Goal: Transaction & Acquisition: Subscribe to service/newsletter

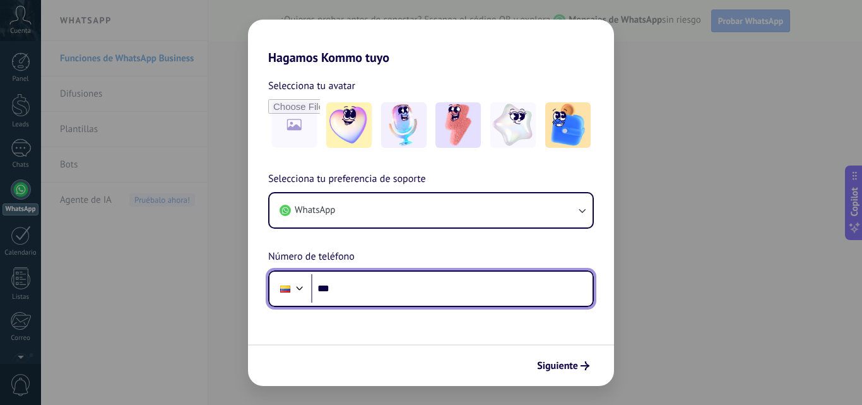
click at [344, 288] on input "***" at bounding box center [452, 288] width 282 height 29
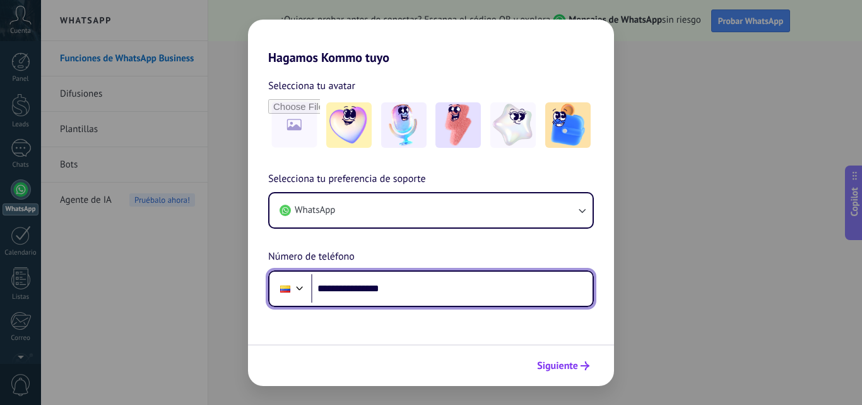
type input "**********"
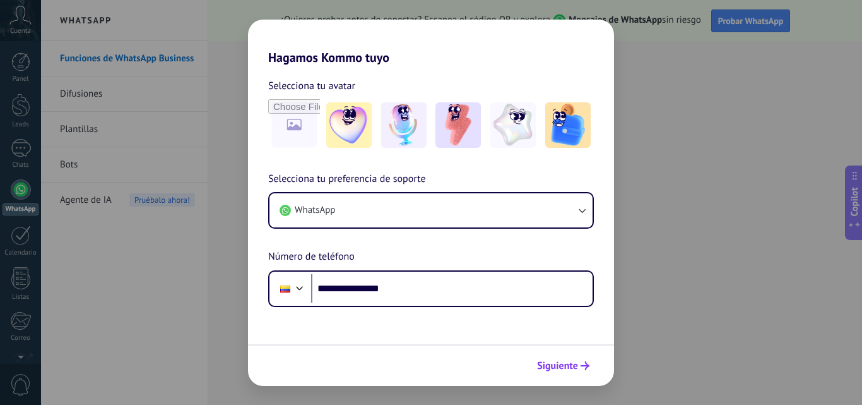
click at [561, 367] on span "Siguiente" at bounding box center [557, 365] width 41 height 9
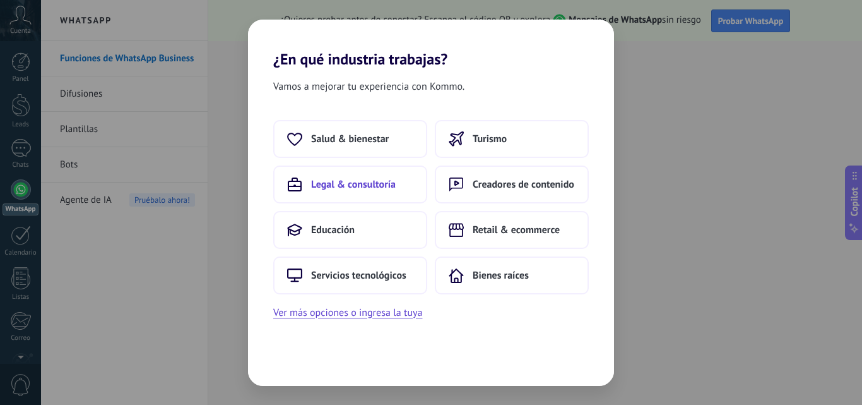
click at [338, 181] on span "Legal & consultoría" at bounding box center [353, 184] width 85 height 13
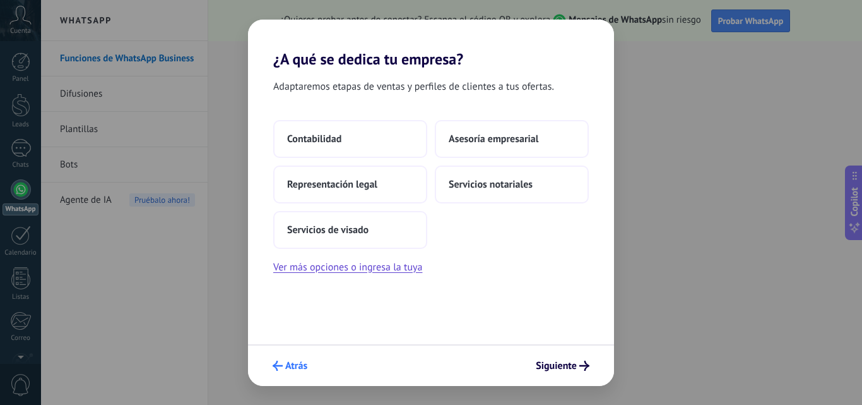
click at [292, 370] on span "Atrás" at bounding box center [296, 365] width 22 height 9
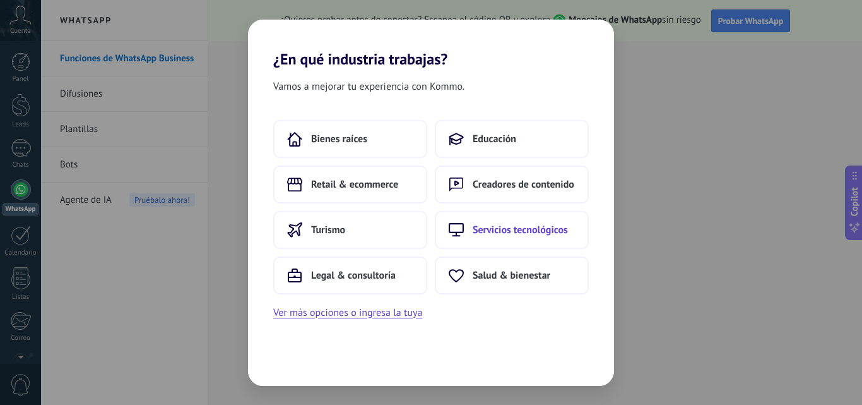
click at [493, 230] on span "Servicios tecnológicos" at bounding box center [520, 229] width 95 height 13
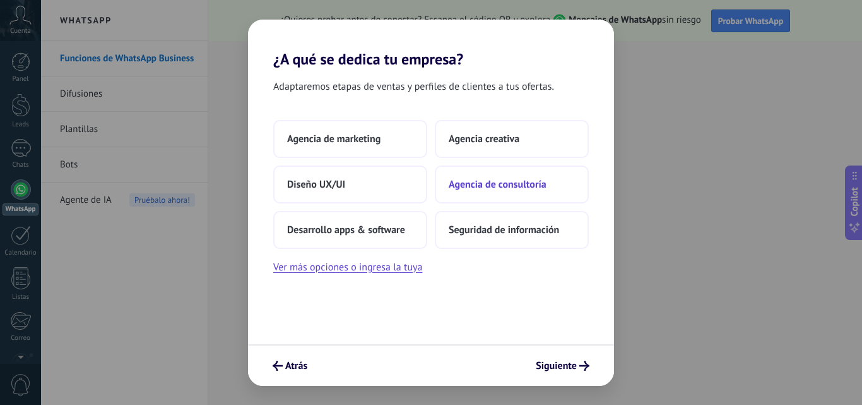
click at [492, 187] on span "Agencia de consultoría" at bounding box center [498, 184] width 98 height 13
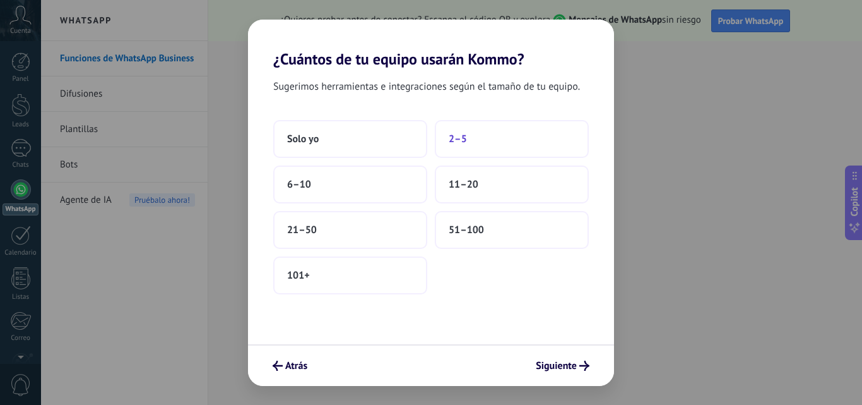
click at [450, 139] on span "2–5" at bounding box center [458, 139] width 18 height 13
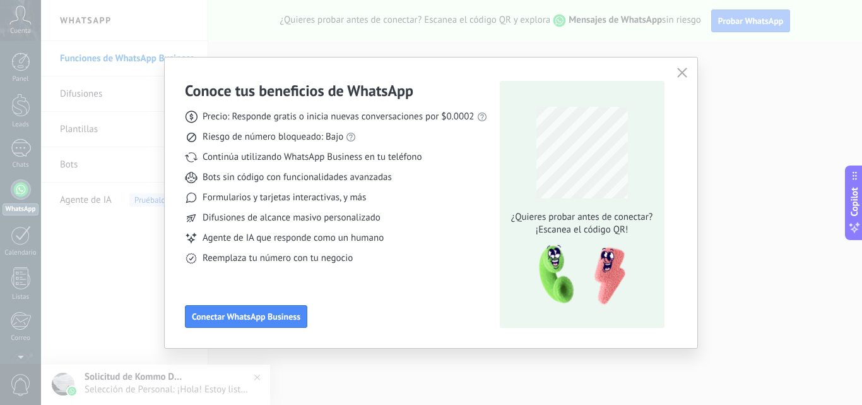
click at [680, 73] on icon "button" at bounding box center [682, 73] width 10 height 10
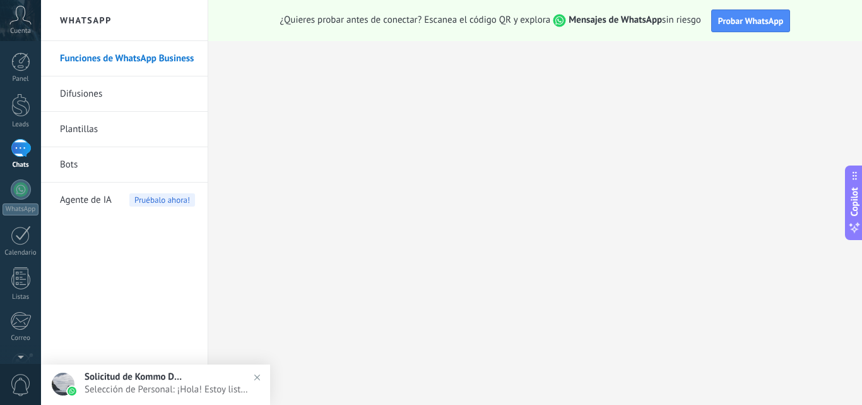
click at [135, 386] on span "Selección de Personal: ¡Hola! Estoy listo para probar WhatsApp en Kommo. Mi cód…" at bounding box center [168, 389] width 167 height 12
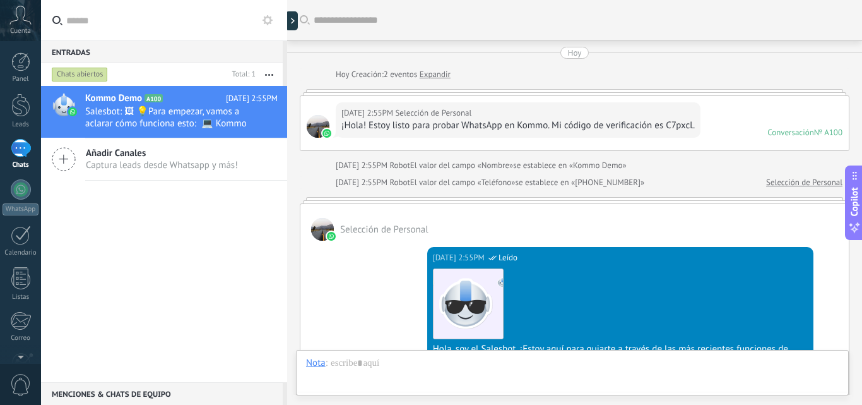
scroll to position [444, 0]
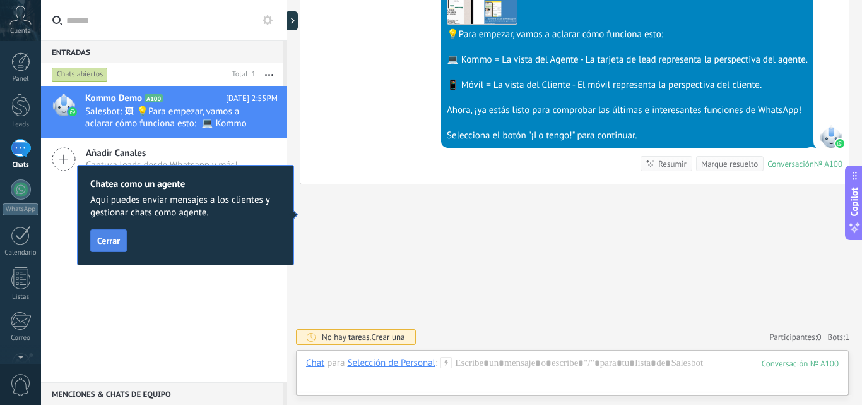
click at [104, 249] on button "Cerrar" at bounding box center [108, 240] width 37 height 23
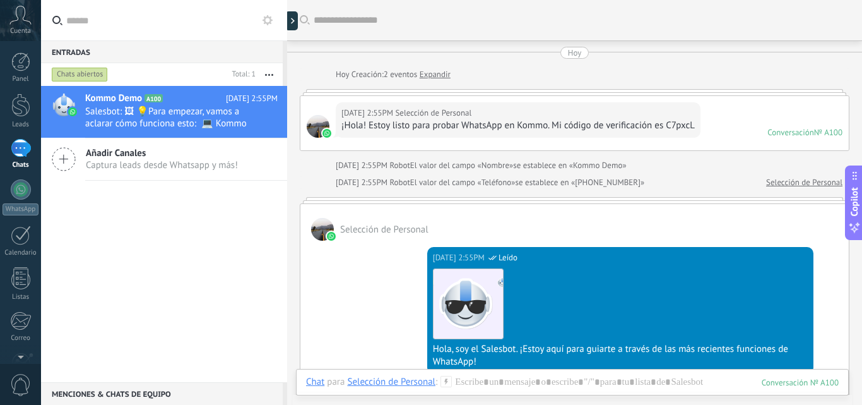
scroll to position [316, 0]
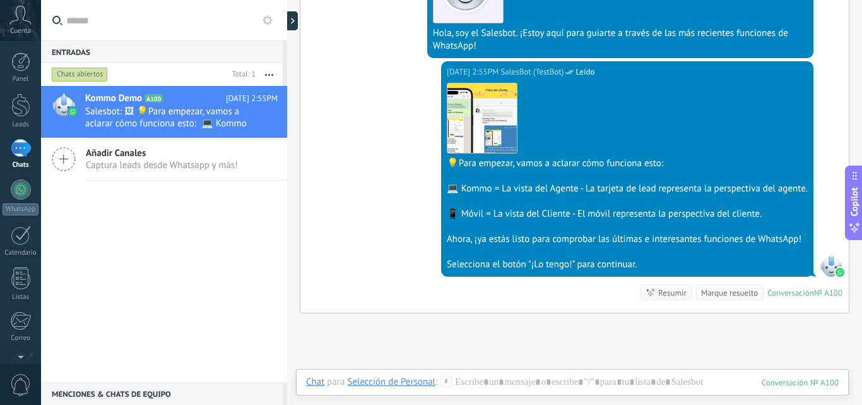
click at [604, 271] on div "[DATE] 2:55PM SalesBot (TestBot) Leído Descargar 💡Para empezar, vamos a aclarar…" at bounding box center [627, 168] width 372 height 215
click at [602, 266] on div "Selecciona el botón "¡Lo tengo!" para continuar." at bounding box center [627, 264] width 361 height 13
drag, startPoint x: 506, startPoint y: 263, endPoint x: 538, endPoint y: 264, distance: 32.2
click at [507, 263] on div "Selecciona el botón "¡Lo tengo!" para continuar." at bounding box center [627, 264] width 361 height 13
click at [548, 264] on div "Selecciona el botón "¡Lo tengo!" para continuar." at bounding box center [627, 264] width 361 height 13
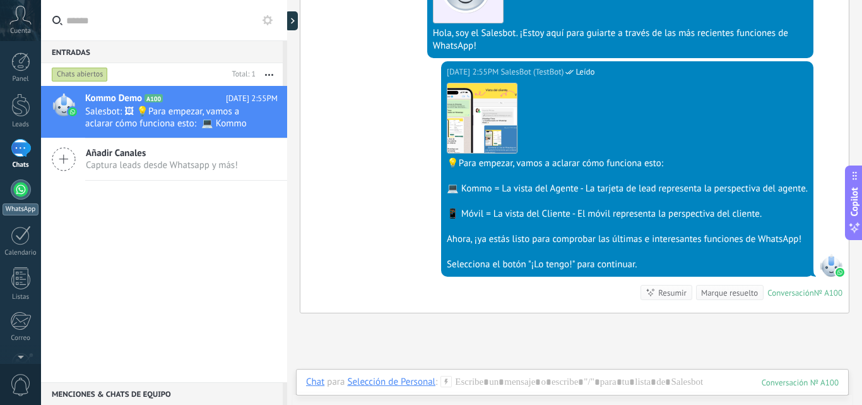
click at [27, 189] on div at bounding box center [21, 189] width 20 height 20
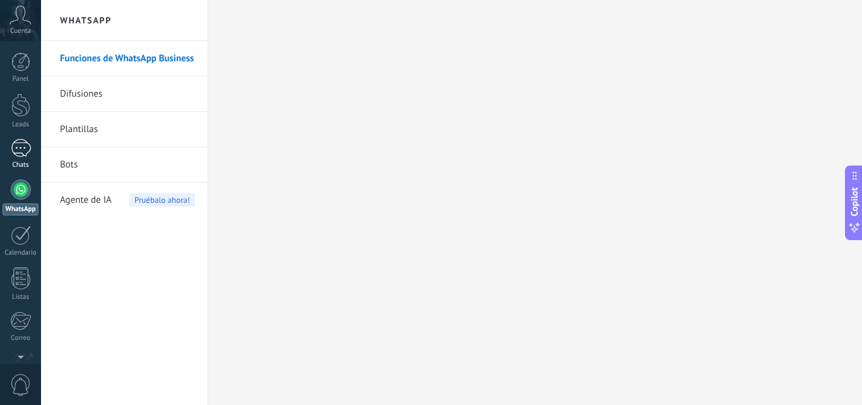
click at [23, 150] on div "1" at bounding box center [21, 148] width 20 height 18
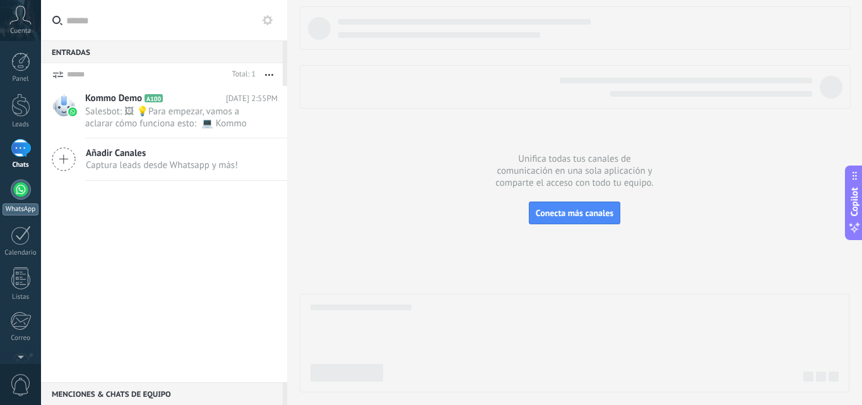
click at [20, 190] on div at bounding box center [21, 189] width 20 height 20
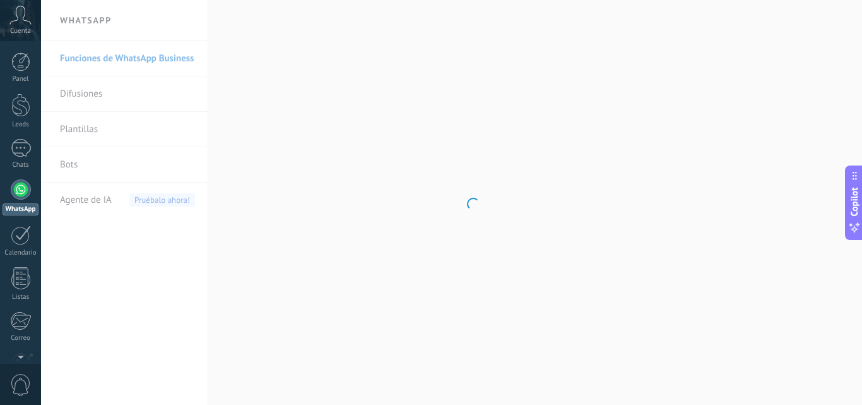
click at [83, 85] on body ".abccls-1,.abccls-2{fill-rule:evenodd}.abccls-2{fill:#fff} .abfcls-1{fill:none}…" at bounding box center [431, 202] width 862 height 405
click at [90, 95] on body ".abccls-1,.abccls-2{fill-rule:evenodd}.abccls-2{fill:#fff} .abfcls-1{fill:none}…" at bounding box center [431, 202] width 862 height 405
click at [98, 93] on link "Difusiones" at bounding box center [127, 93] width 135 height 35
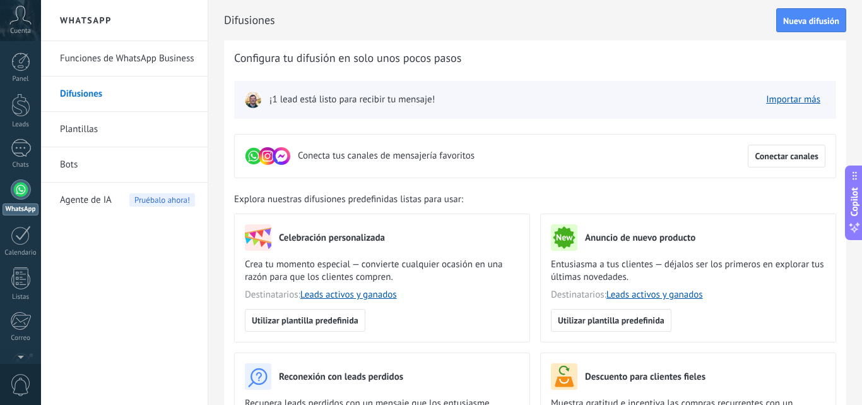
click at [21, 21] on icon at bounding box center [20, 15] width 22 height 19
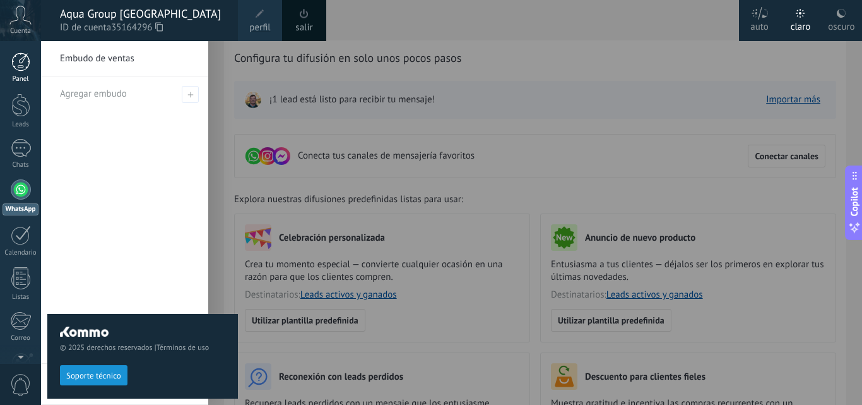
click at [20, 62] on div at bounding box center [20, 61] width 19 height 19
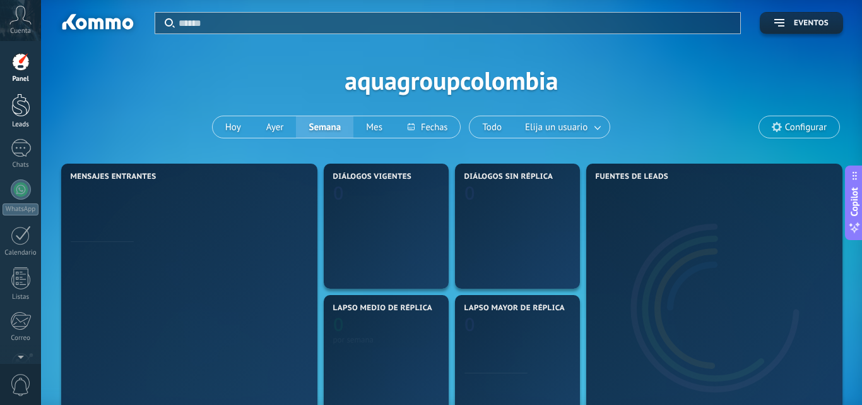
click at [21, 104] on div at bounding box center [20, 104] width 19 height 23
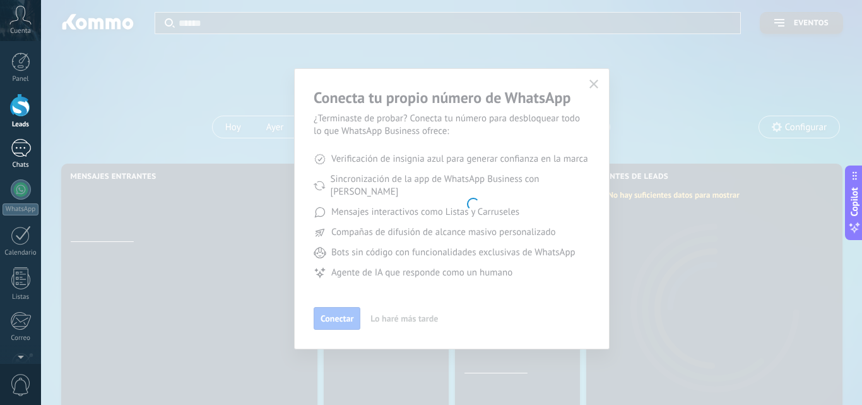
click at [18, 157] on link "1 Chats" at bounding box center [20, 154] width 41 height 30
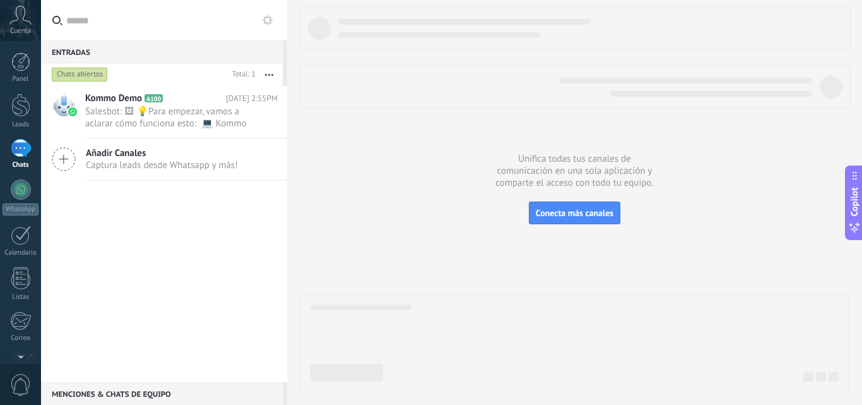
click at [156, 22] on input "text" at bounding box center [171, 20] width 211 height 40
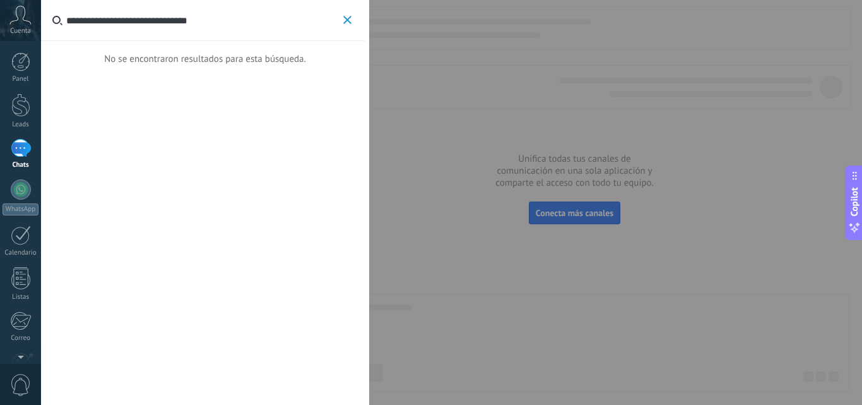
type input "**********"
click at [348, 16] on icon "button" at bounding box center [347, 20] width 8 height 8
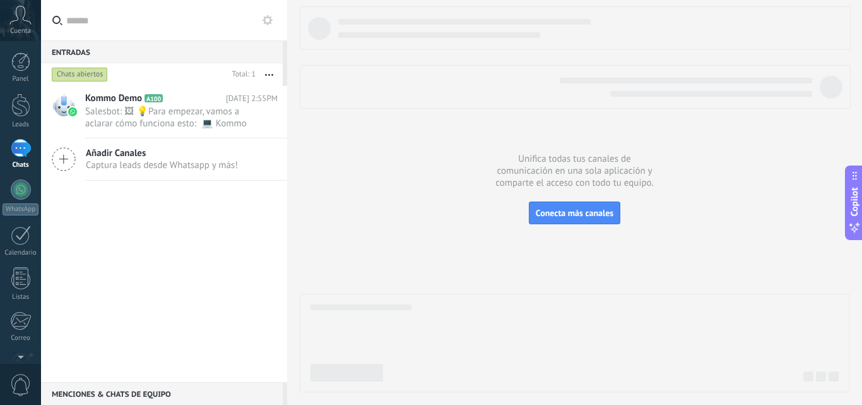
click at [105, 26] on input "text" at bounding box center [171, 20] width 211 height 40
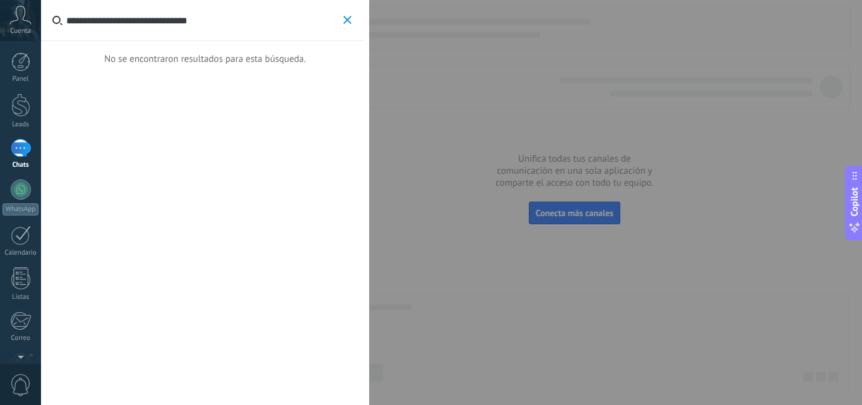
drag, startPoint x: 130, startPoint y: 23, endPoint x: 271, endPoint y: 24, distance: 141.4
click at [271, 24] on input "**********" at bounding box center [203, 20] width 274 height 40
type input "**********"
click at [349, 23] on icon "button" at bounding box center [347, 20] width 8 height 8
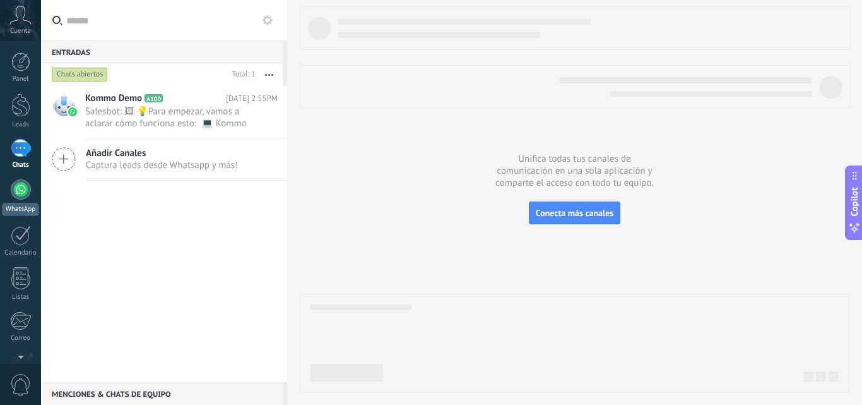
click at [15, 187] on div at bounding box center [21, 189] width 20 height 20
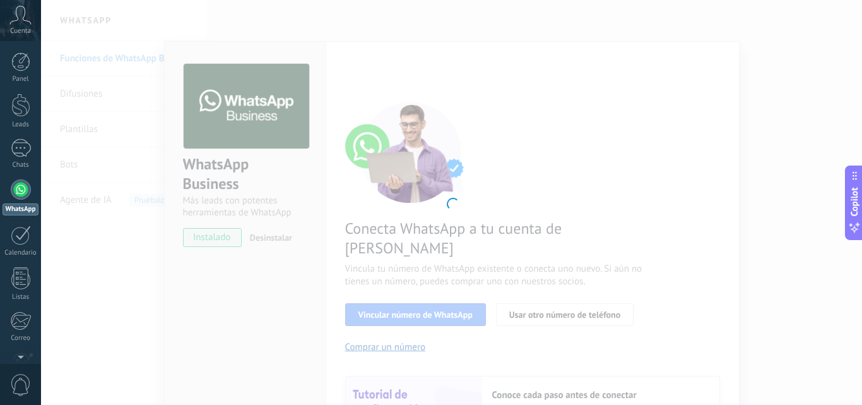
click at [21, 18] on icon at bounding box center [20, 15] width 22 height 19
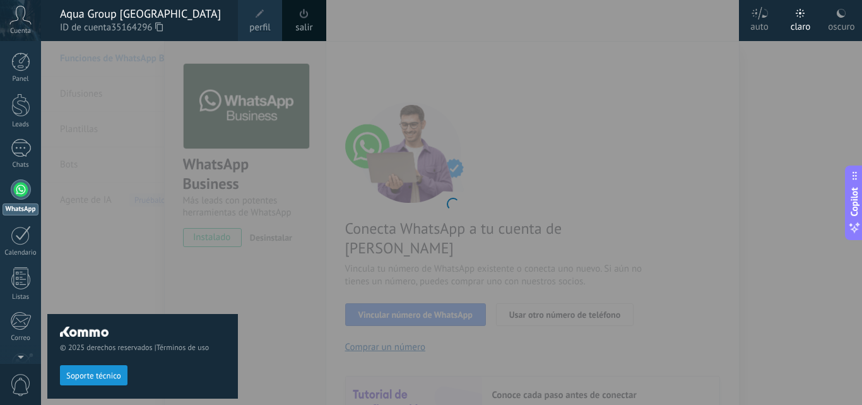
click at [299, 20] on span at bounding box center [304, 14] width 14 height 14
